Goal: Task Accomplishment & Management: Use online tool/utility

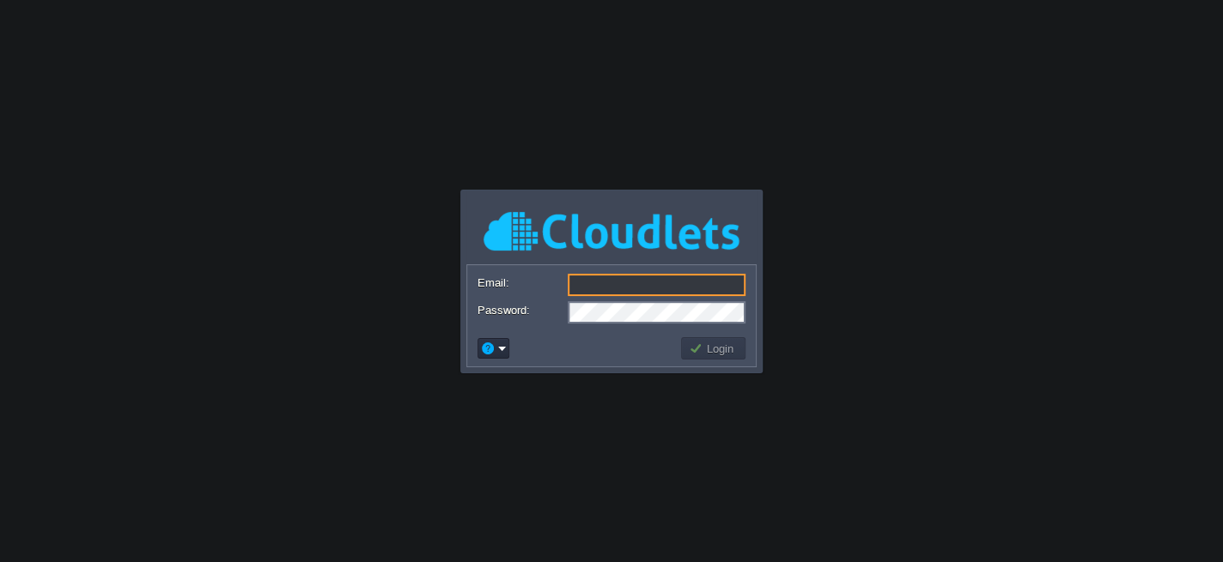
type input "[EMAIL_ADDRESS][DOMAIN_NAME]"
drag, startPoint x: 567, startPoint y: 340, endPoint x: 681, endPoint y: 343, distance: 114.2
click at [567, 340] on td at bounding box center [576, 348] width 203 height 27
click at [710, 360] on td "Login" at bounding box center [713, 348] width 70 height 27
click at [711, 337] on td "Login" at bounding box center [713, 348] width 64 height 22
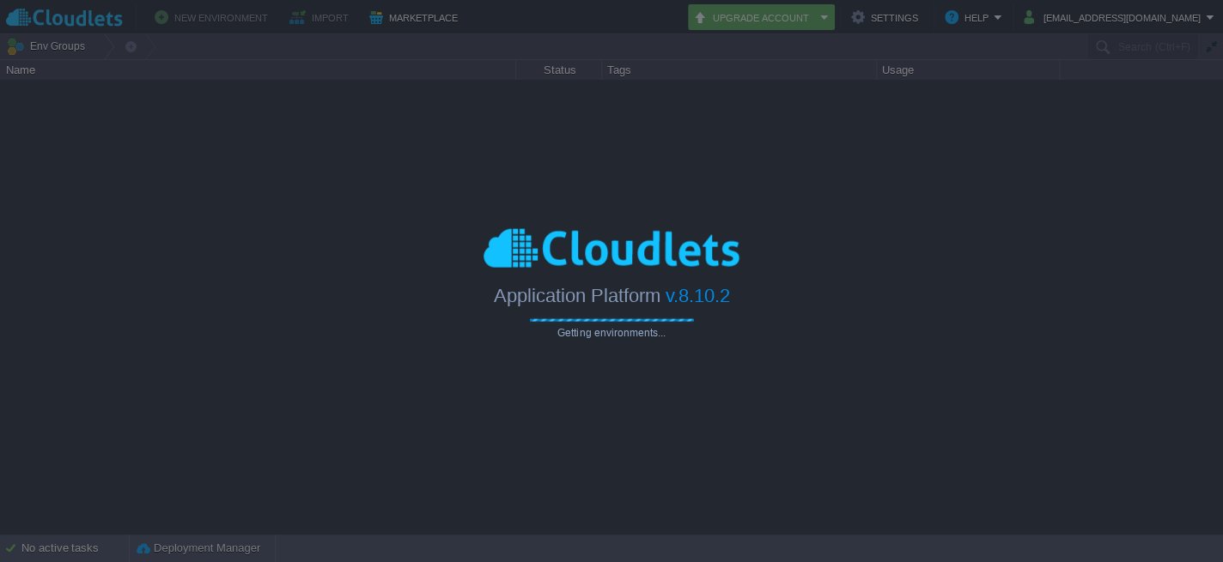
type input "Search (Ctrl+F)"
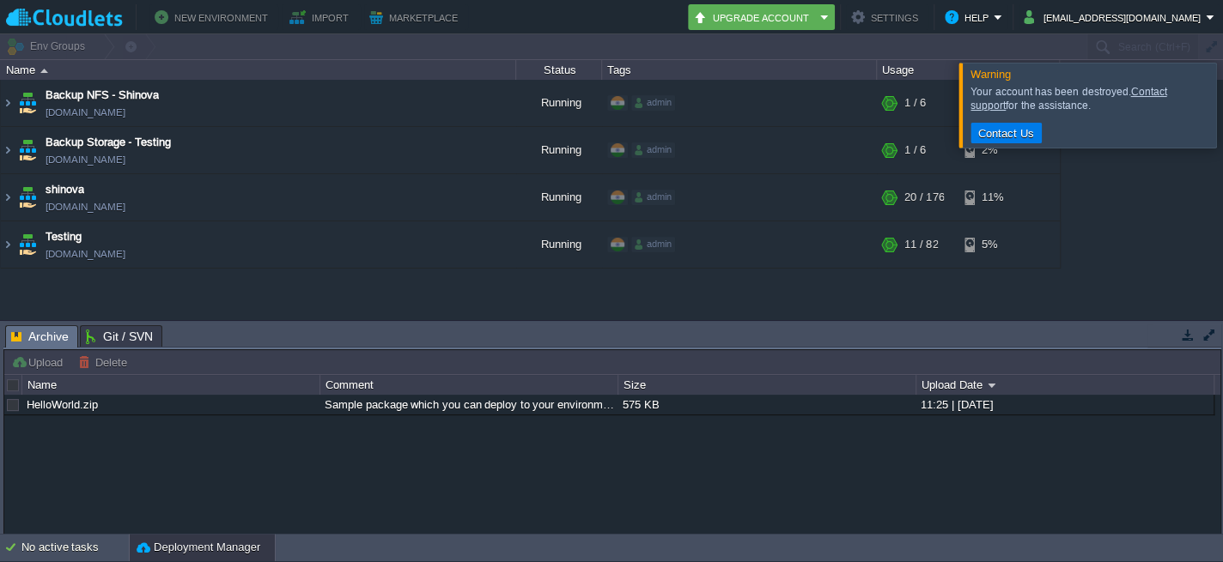
click at [1222, 110] on div at bounding box center [1243, 105] width 0 height 84
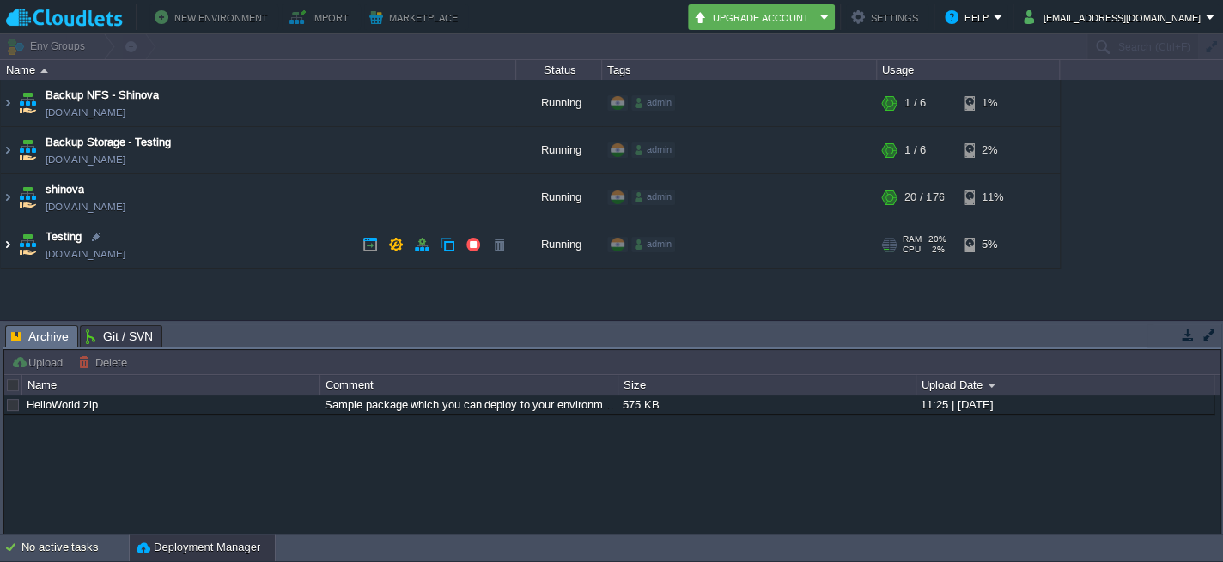
click at [9, 240] on img at bounding box center [8, 245] width 14 height 46
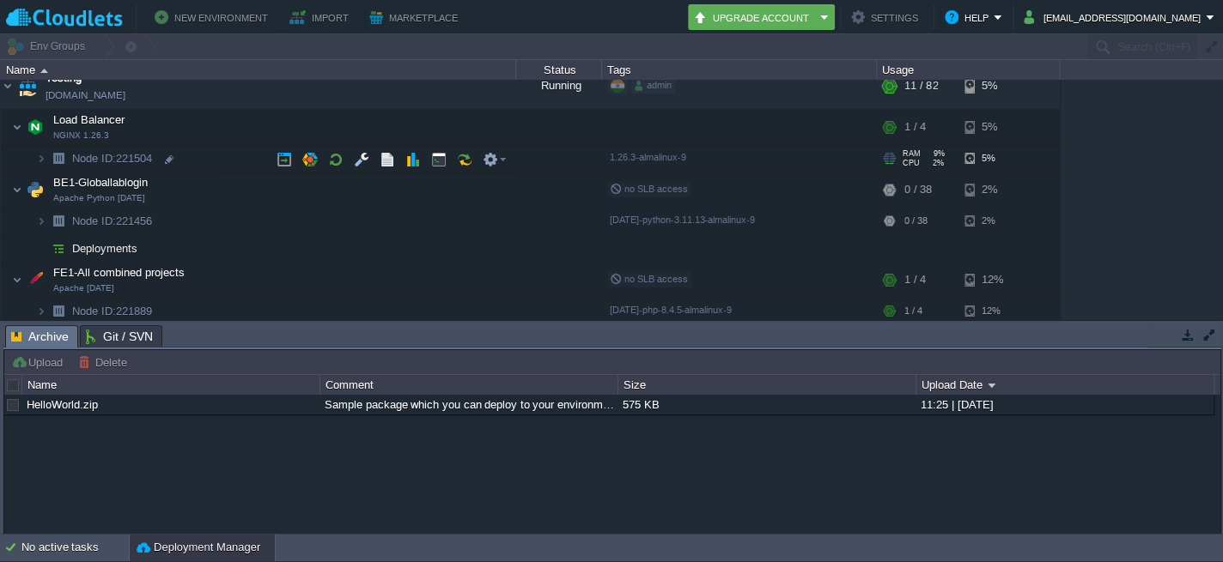
scroll to position [155, 0]
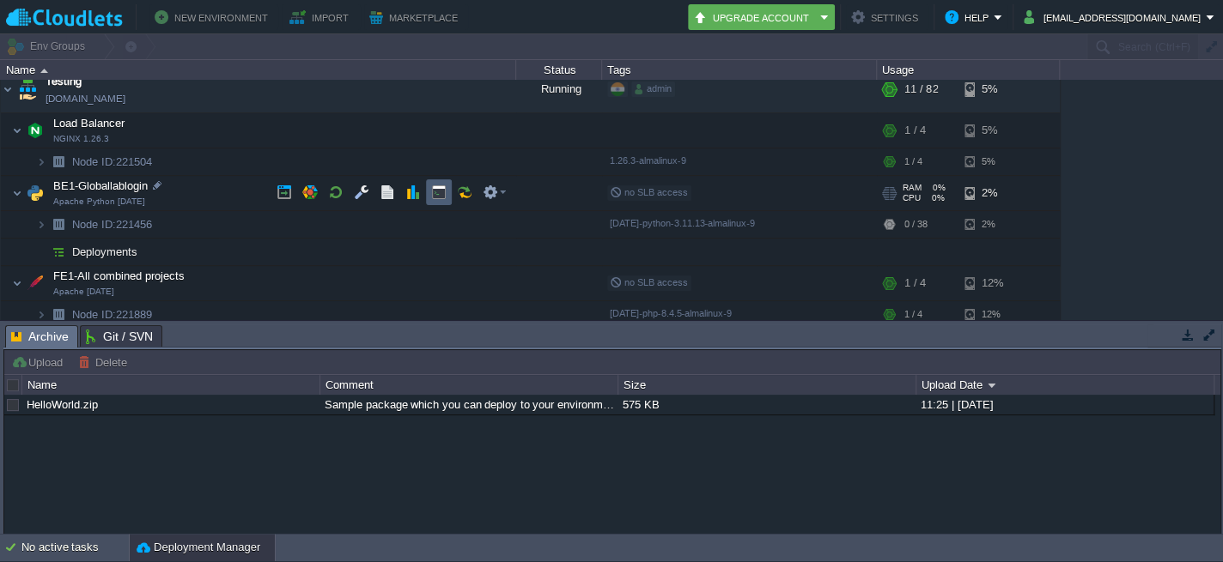
click at [434, 190] on button "button" at bounding box center [438, 192] width 15 height 15
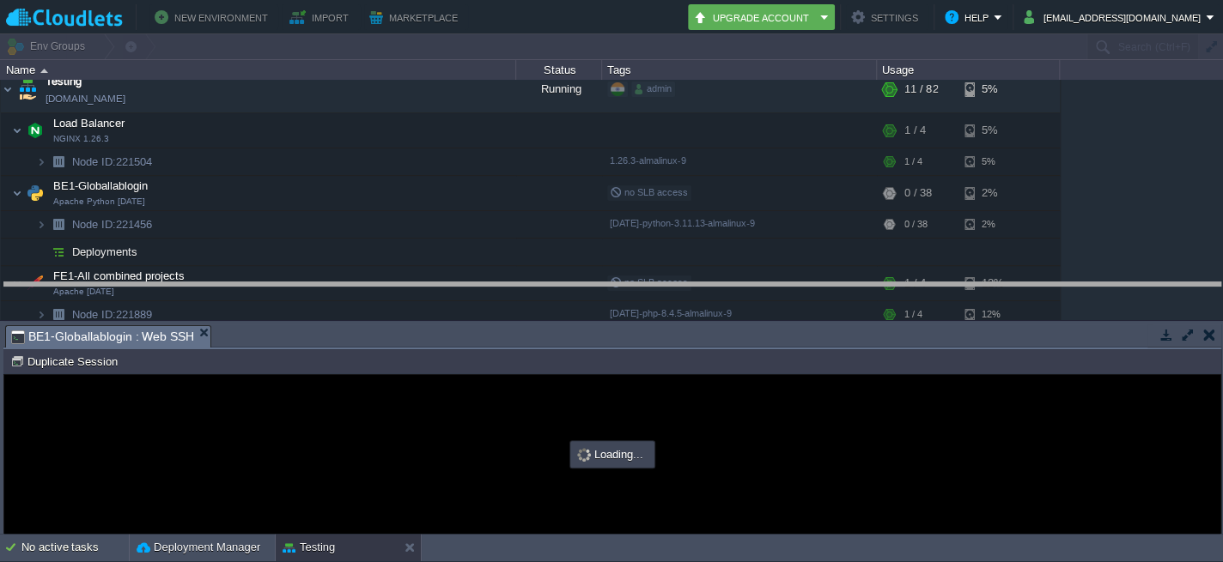
drag, startPoint x: 661, startPoint y: 333, endPoint x: 657, endPoint y: 290, distance: 43.1
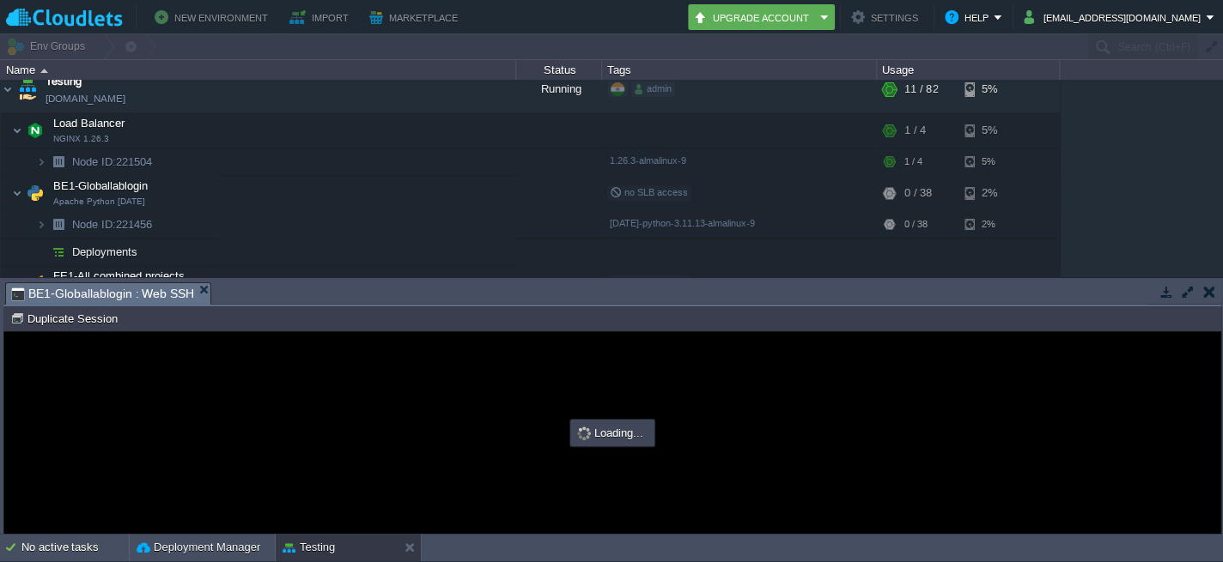
scroll to position [0, 0]
type input "#000000"
